Goal: Transaction & Acquisition: Purchase product/service

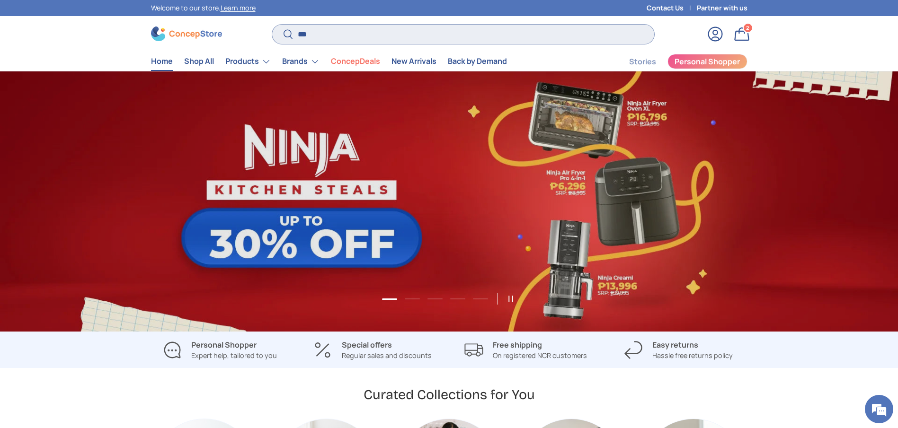
click at [336, 32] on input "***" at bounding box center [463, 34] width 382 height 19
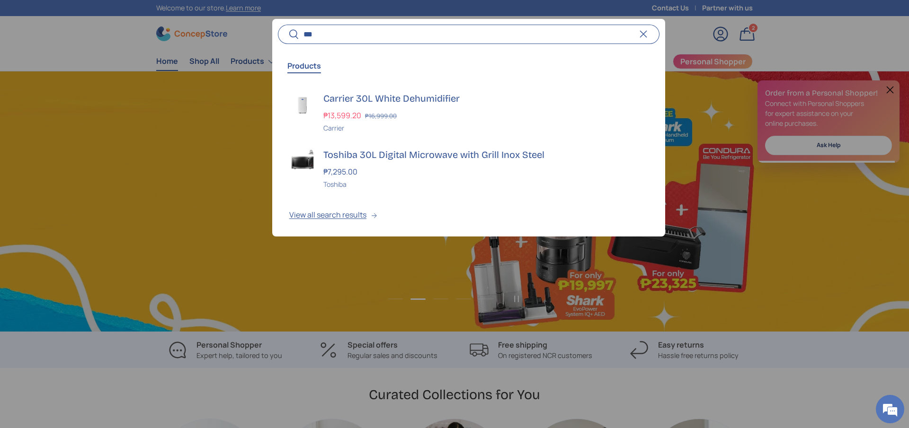
scroll to position [0, 909]
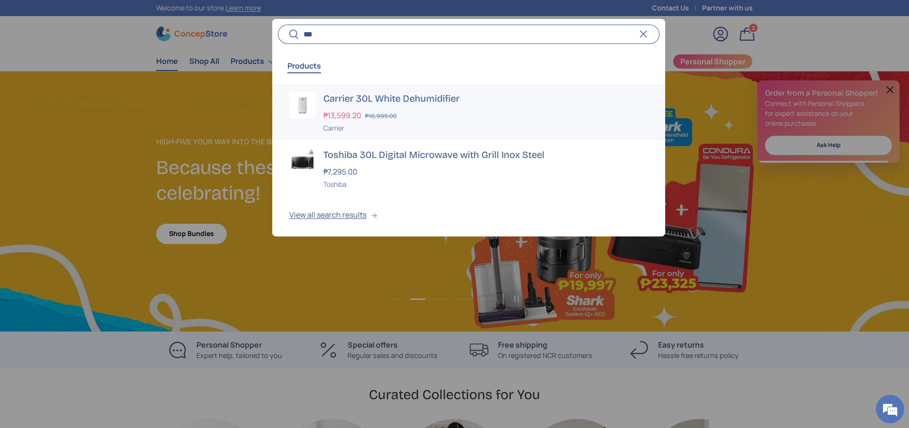
click at [363, 96] on h3 "Carrier 30L White Dehumidifier" at bounding box center [485, 98] width 325 height 13
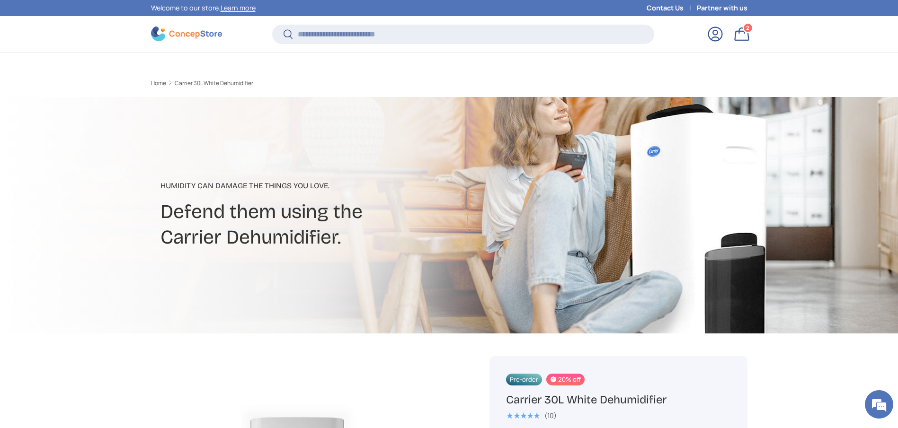
click at [601, 393] on h1 "Carrier 30L White Dehumidifier" at bounding box center [618, 400] width 224 height 15
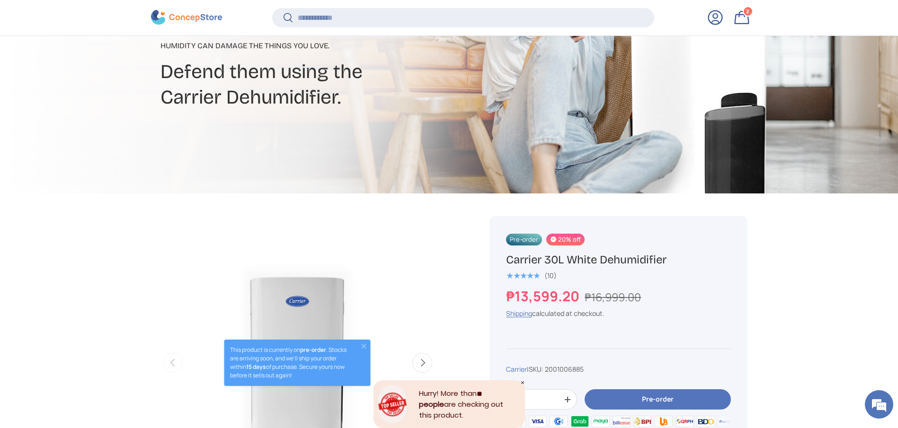
click at [612, 294] on s "₱16,999.00" at bounding box center [613, 297] width 56 height 15
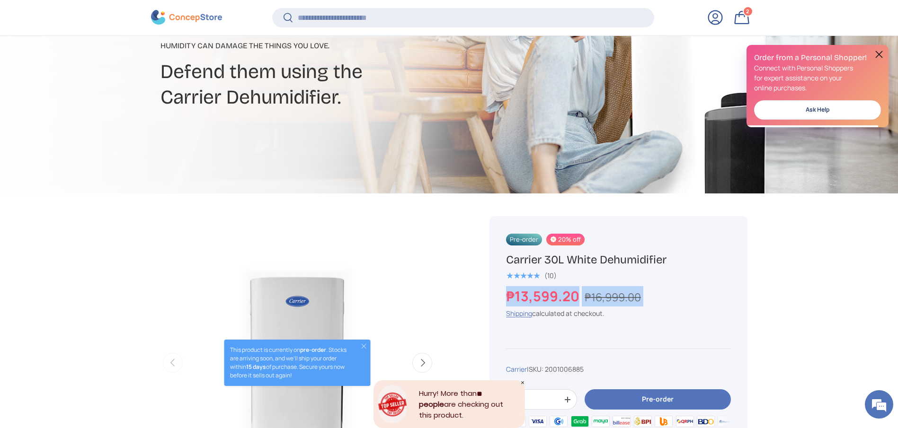
click at [590, 296] on s "₱16,999.00" at bounding box center [613, 297] width 56 height 15
drag, startPoint x: 584, startPoint y: 298, endPoint x: 662, endPoint y: 297, distance: 77.7
click at [662, 297] on div "₱13,599.20 ₱16,999.00" at bounding box center [618, 296] width 224 height 20
copy s "₱16,999.00"
drag, startPoint x: 577, startPoint y: 297, endPoint x: 477, endPoint y: 294, distance: 100.0
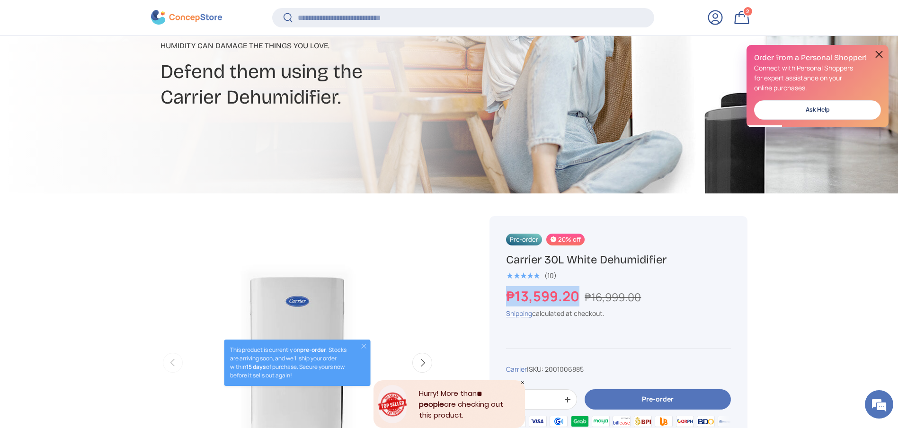
copy strong "₱13,599.20"
